Goal: Task Accomplishment & Management: Manage account settings

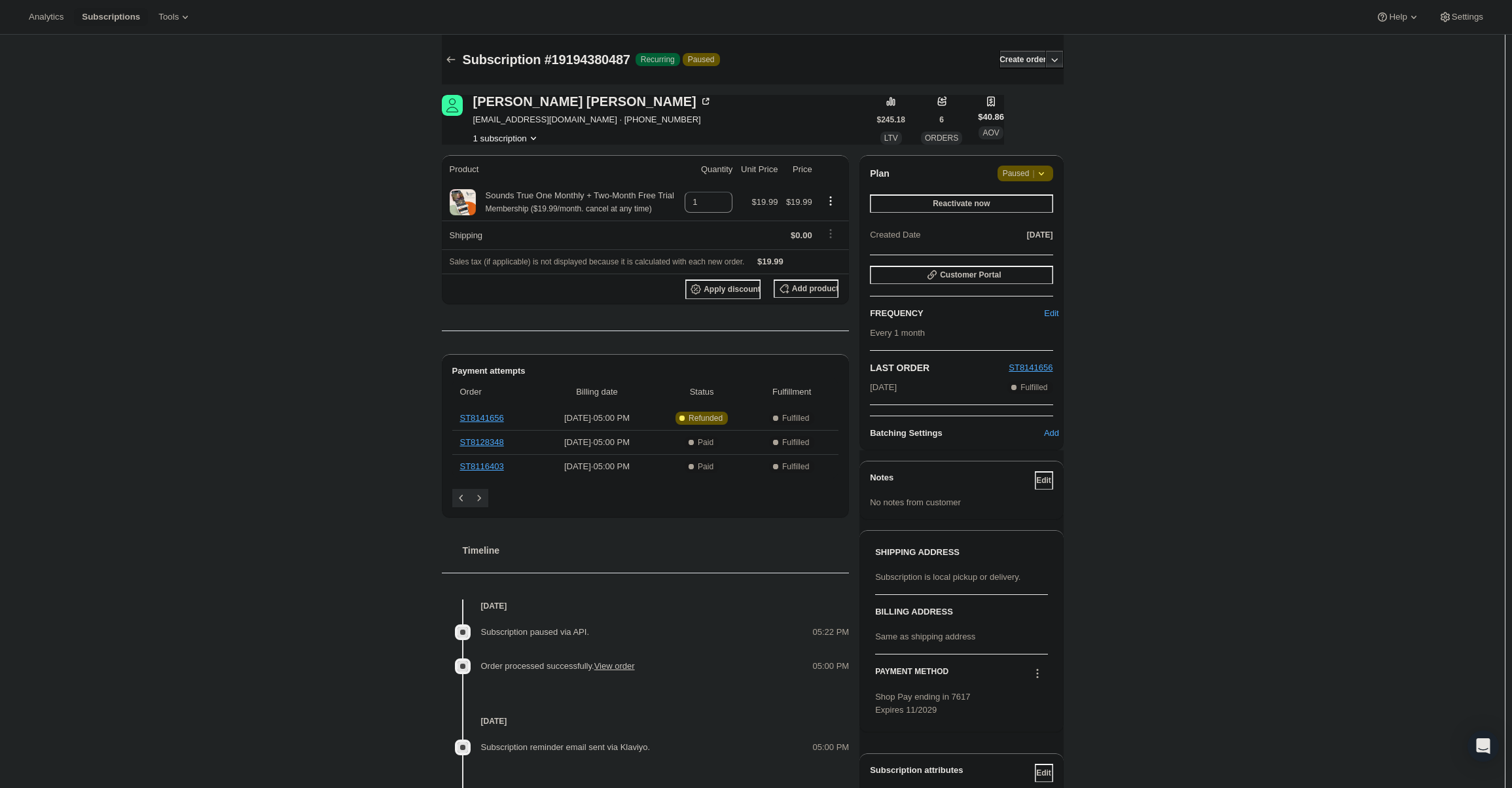
drag, startPoint x: 1029, startPoint y: 166, endPoint x: 1029, endPoint y: 179, distance: 13.0
click at [1029, 166] on span "Attention Paused |" at bounding box center [1025, 174] width 55 height 16
click at [1025, 208] on button "Cancel subscription" at bounding box center [1029, 199] width 82 height 21
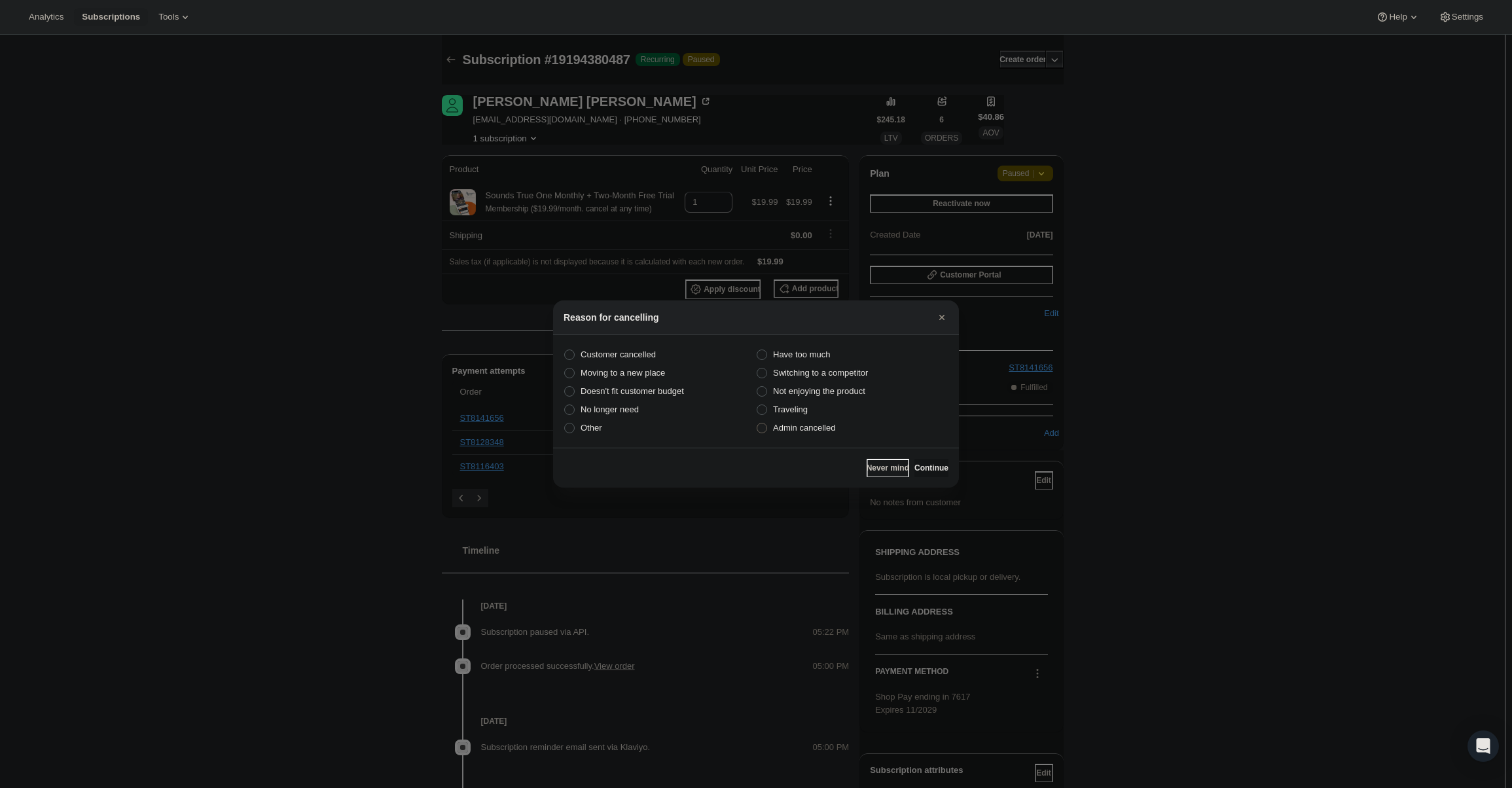
click at [811, 431] on span "Admin cancelled" at bounding box center [804, 427] width 62 height 10
click at [758, 424] on input "Admin cancelled" at bounding box center [757, 423] width 1 height 1
radio input "true"
click at [932, 471] on span "Continue" at bounding box center [931, 467] width 34 height 10
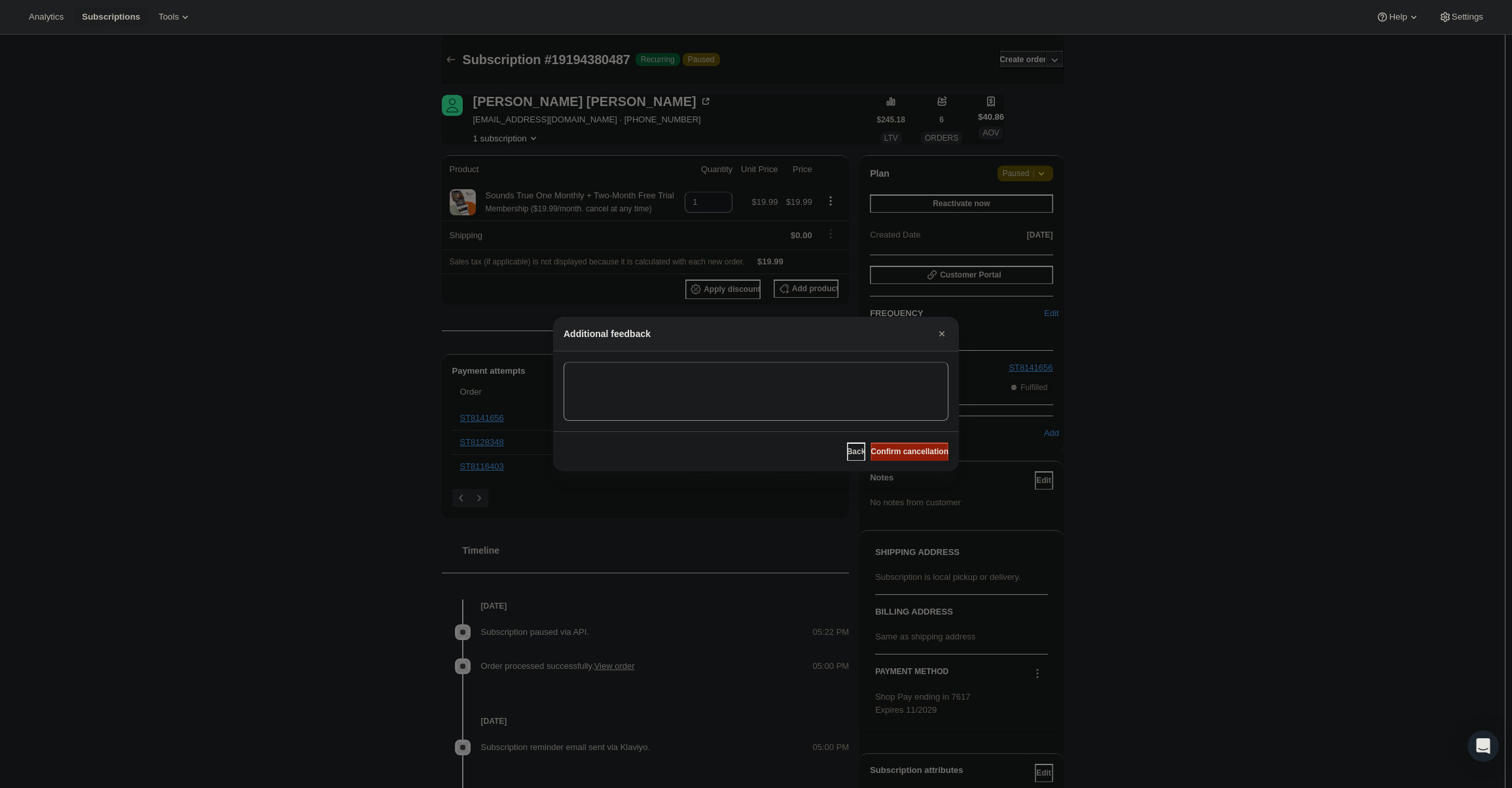
click at [928, 459] on button "Confirm cancellation" at bounding box center [909, 452] width 78 height 19
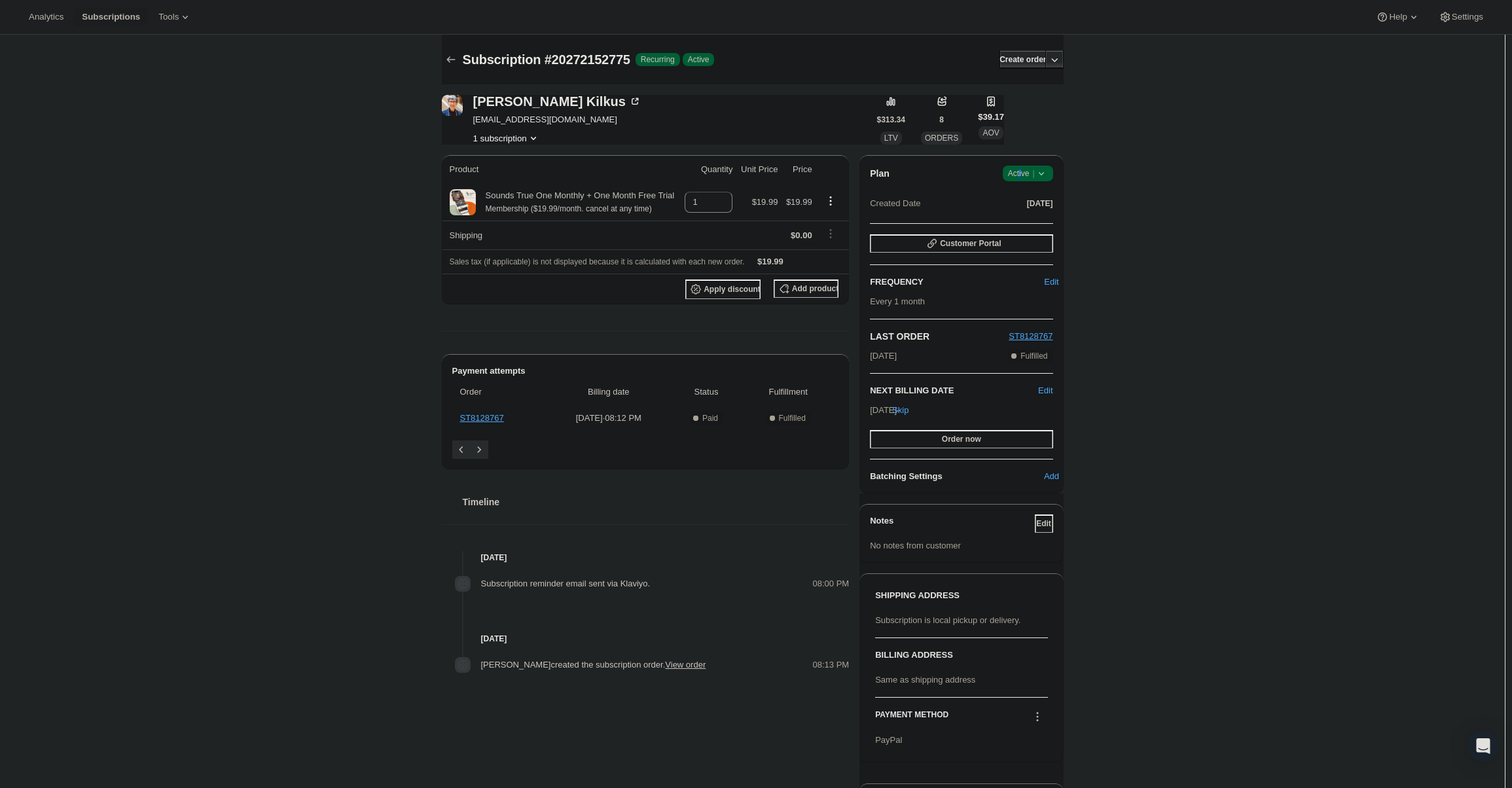
click at [1025, 179] on span "Active |" at bounding box center [1028, 173] width 40 height 13
click at [1033, 213] on button "Cancel subscription" at bounding box center [1032, 221] width 82 height 21
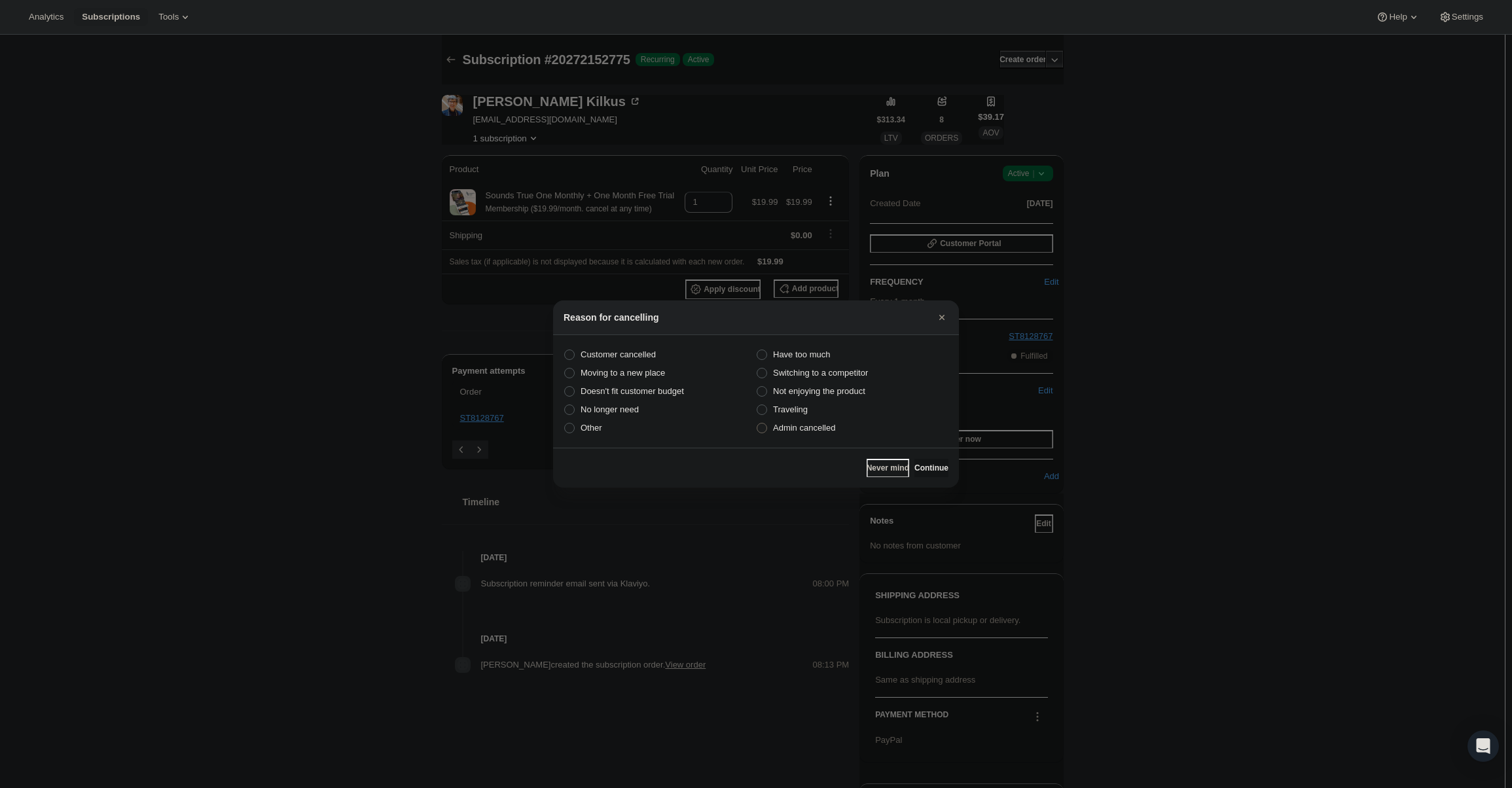
click at [793, 434] on label "Admin cancelled" at bounding box center [852, 428] width 192 height 19
click at [758, 424] on input "Admin cancelled" at bounding box center [757, 423] width 1 height 1
radio input "true"
drag, startPoint x: 955, startPoint y: 473, endPoint x: 946, endPoint y: 470, distance: 9.5
click at [951, 472] on div "Never mind Continue" at bounding box center [755, 467] width 406 height 40
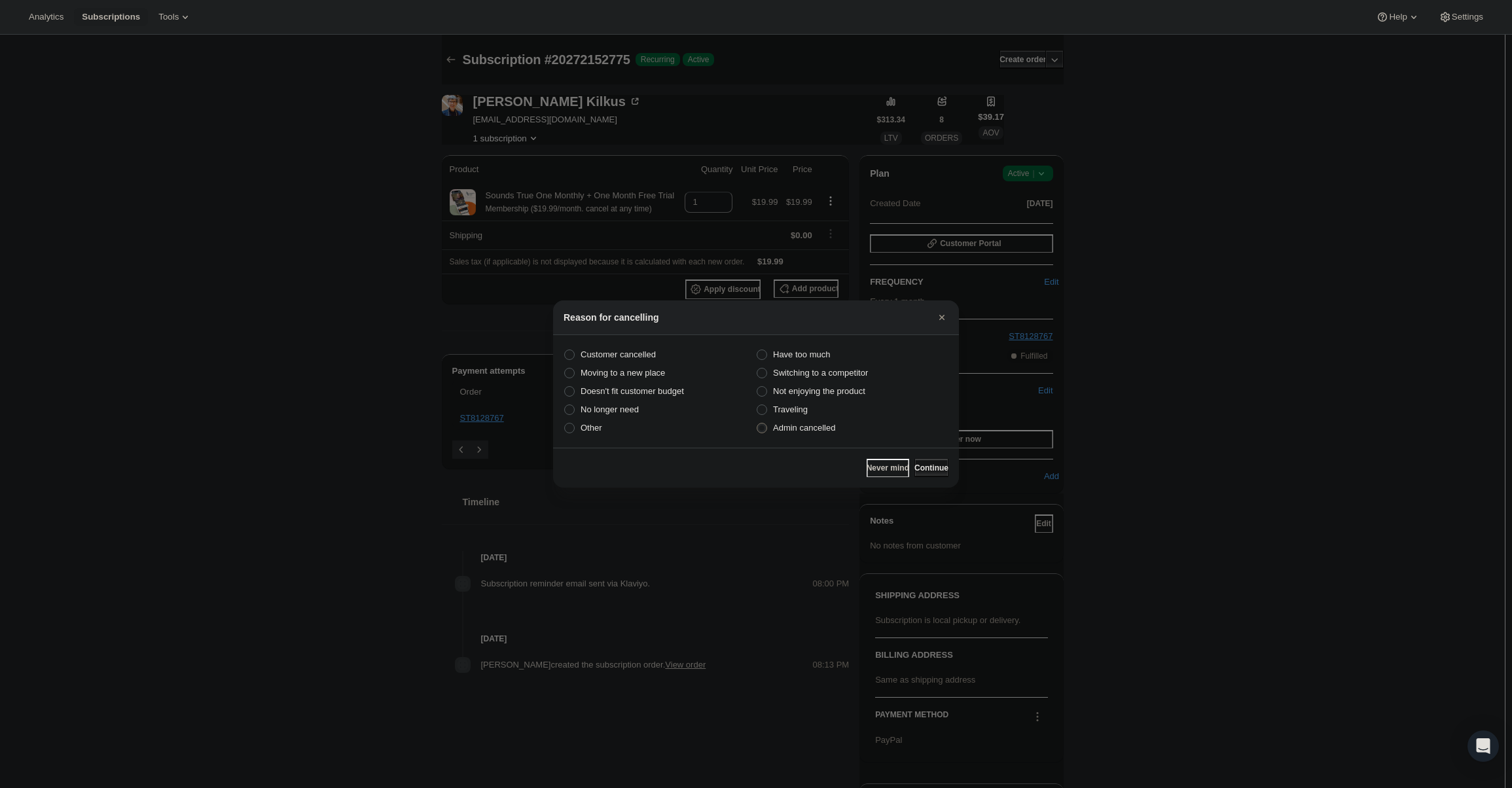
click at [931, 466] on span "Continue" at bounding box center [931, 467] width 34 height 10
click at [927, 463] on span "Continue" at bounding box center [931, 467] width 34 height 10
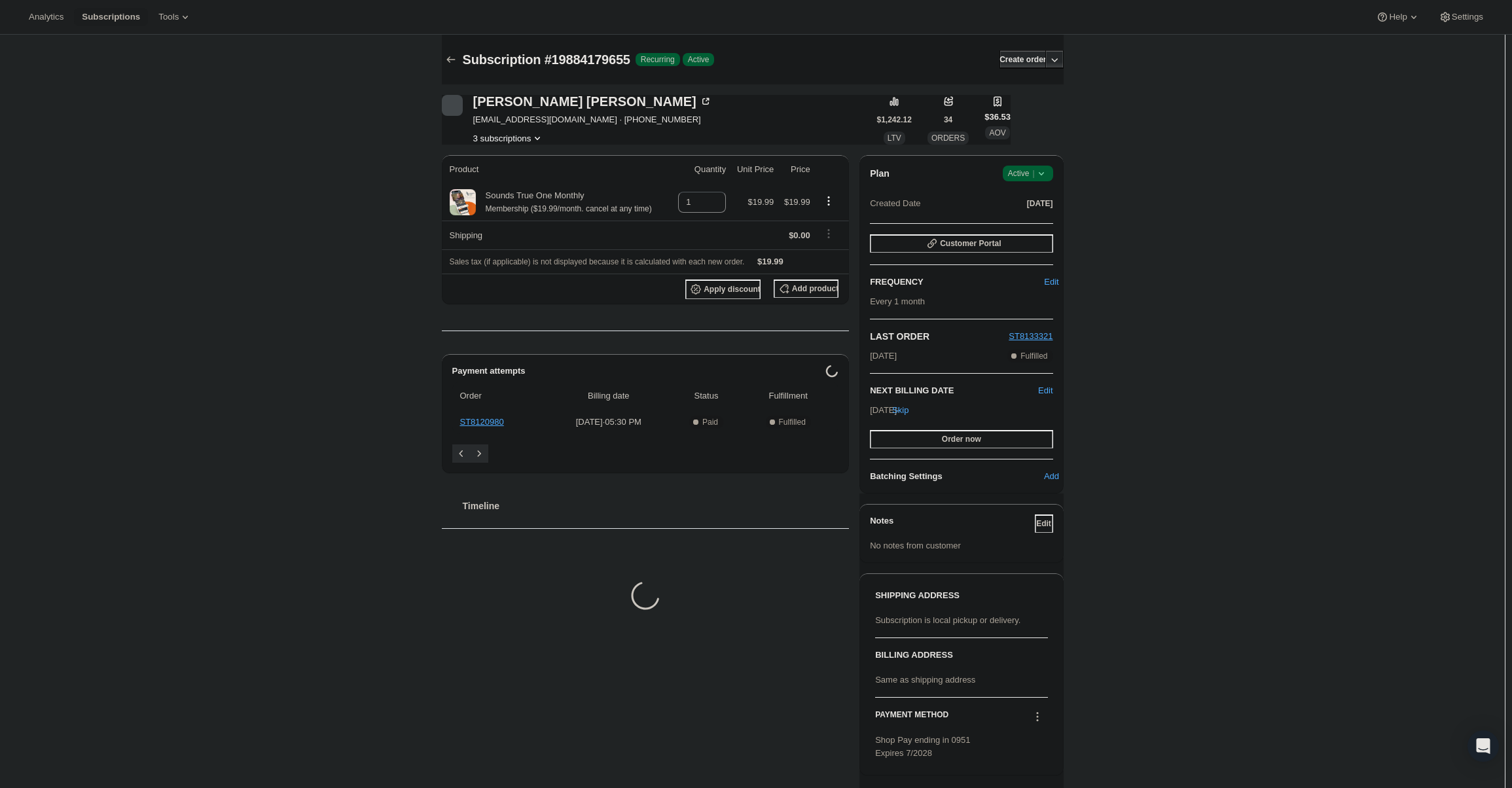
click at [1032, 181] on div "Plan Success Active | Created Date Aug 26, 2025" at bounding box center [961, 189] width 183 height 47
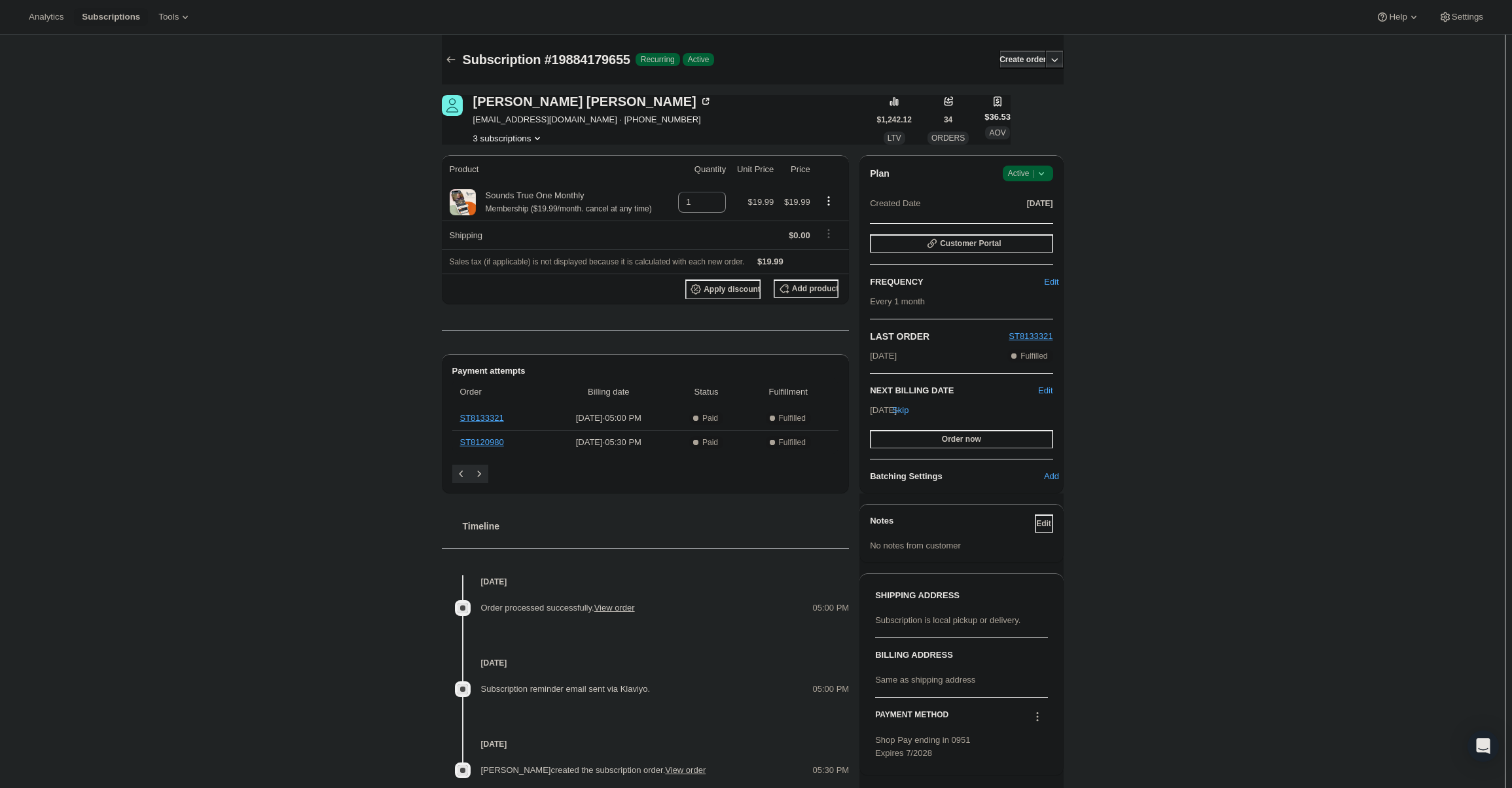
click at [1039, 175] on icon at bounding box center [1041, 173] width 13 height 13
click at [1039, 200] on span "Pause subscription" at bounding box center [1031, 199] width 72 height 10
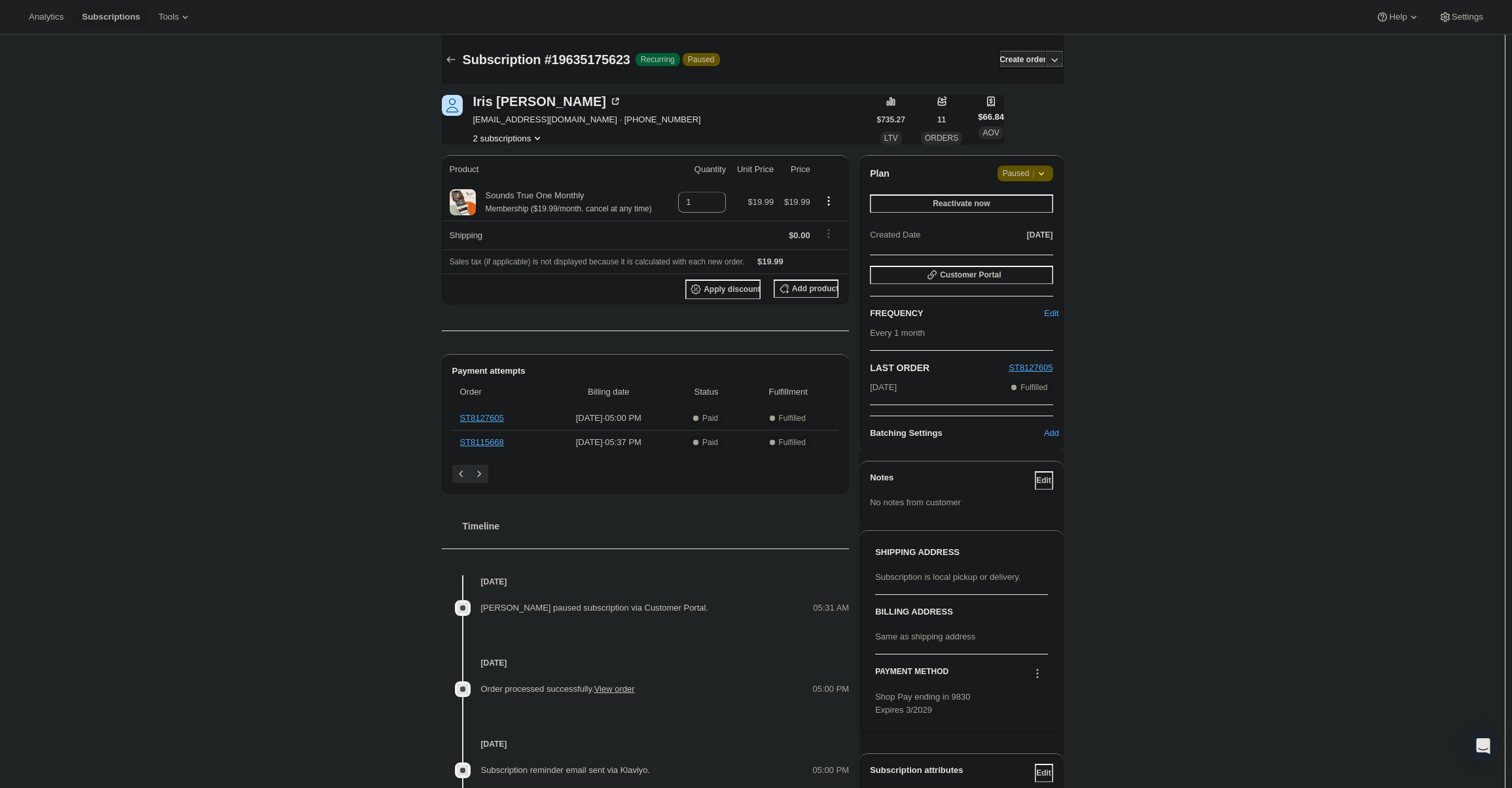
click at [1017, 182] on div "Plan Attention Paused | Reactivate now Created Date Aug 13, 2025" at bounding box center [961, 205] width 183 height 79
click at [1021, 171] on span "Paused |" at bounding box center [1025, 173] width 45 height 13
click at [1036, 206] on span "Cancel subscription" at bounding box center [1029, 199] width 74 height 13
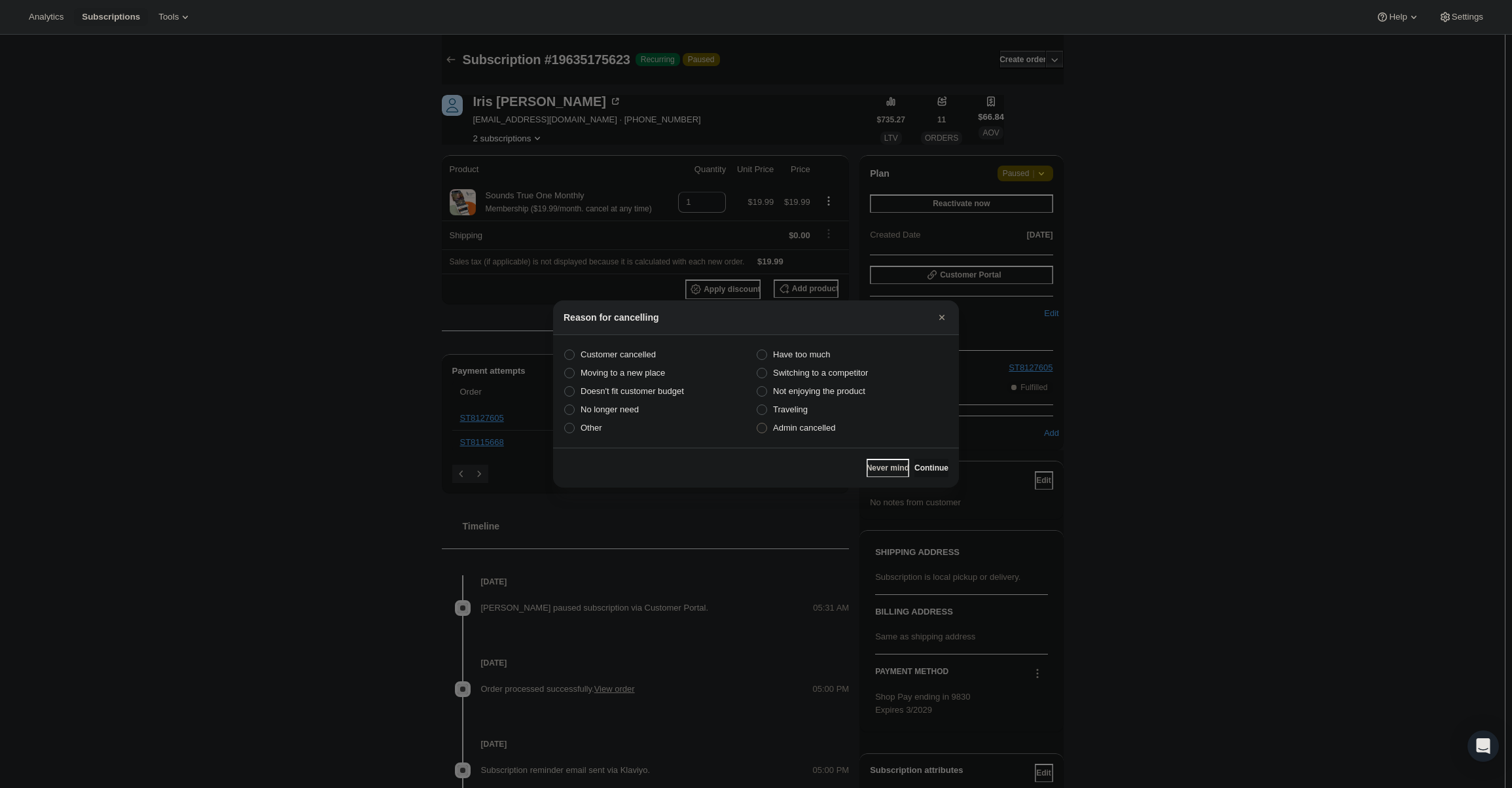
click at [791, 428] on span "Admin cancelled" at bounding box center [804, 427] width 62 height 10
click at [810, 438] on section "Customer cancelled Have too much Moving to a new place Switching to a competito…" at bounding box center [755, 391] width 406 height 113
click at [828, 430] on span "Admin cancelled" at bounding box center [804, 427] width 62 height 10
click at [758, 424] on input "Admin cancelled" at bounding box center [757, 423] width 1 height 1
radio input "true"
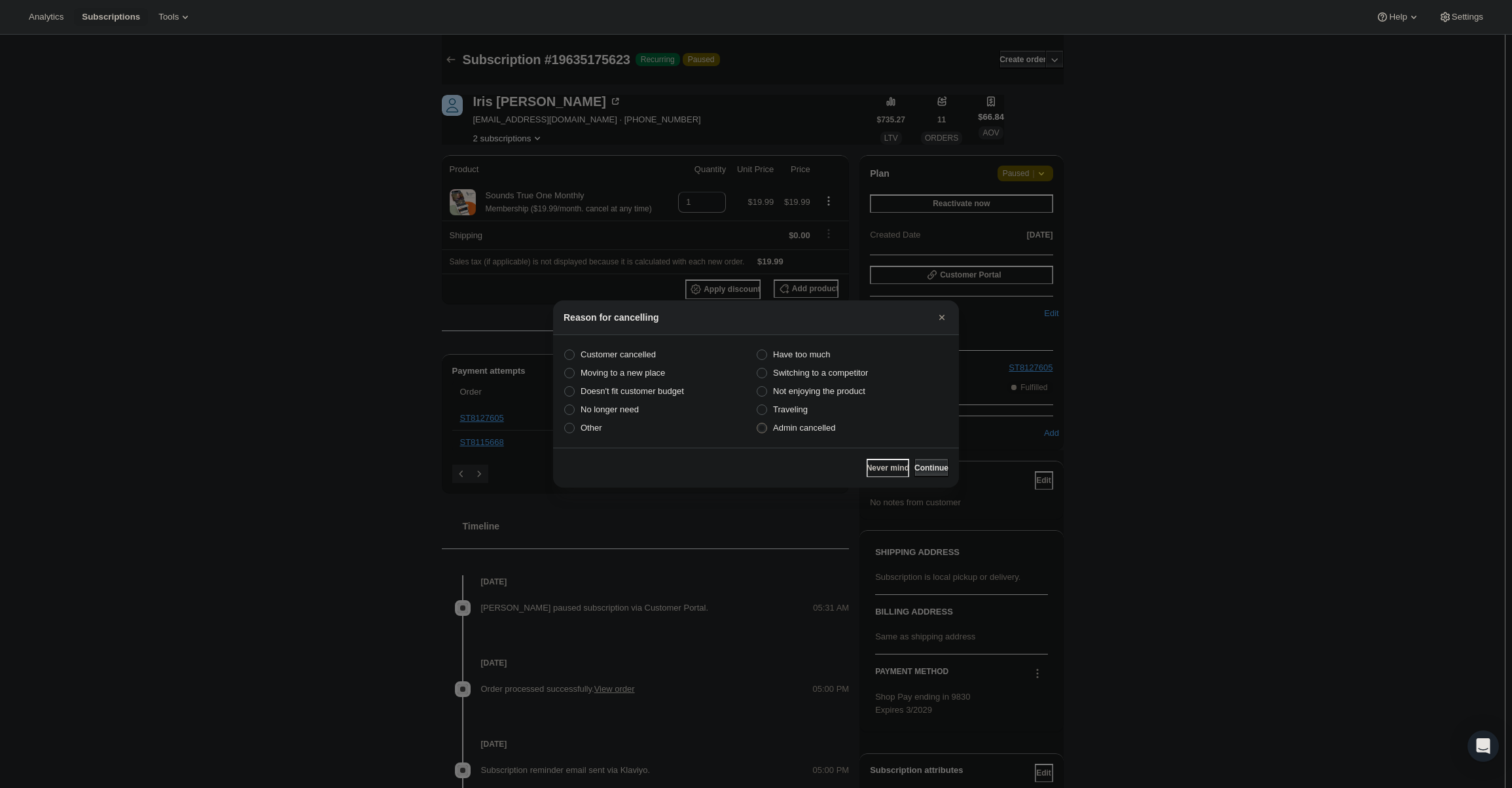
click at [914, 467] on button "Continue" at bounding box center [931, 468] width 34 height 19
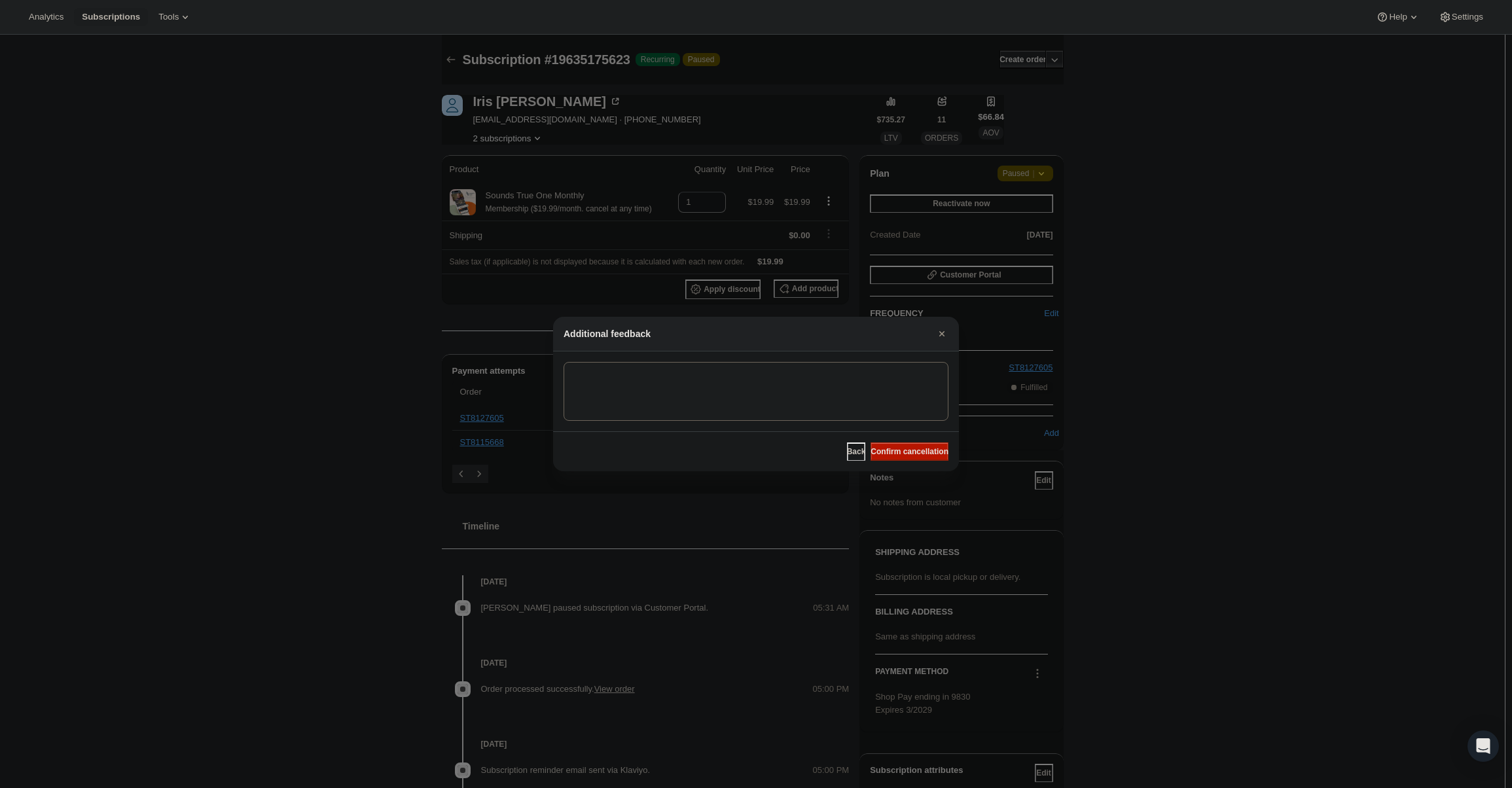
drag, startPoint x: 906, startPoint y: 454, endPoint x: 902, endPoint y: 445, distance: 9.8
click at [907, 454] on span "Confirm cancellation" at bounding box center [909, 451] width 78 height 10
